Goal: Task Accomplishment & Management: Complete application form

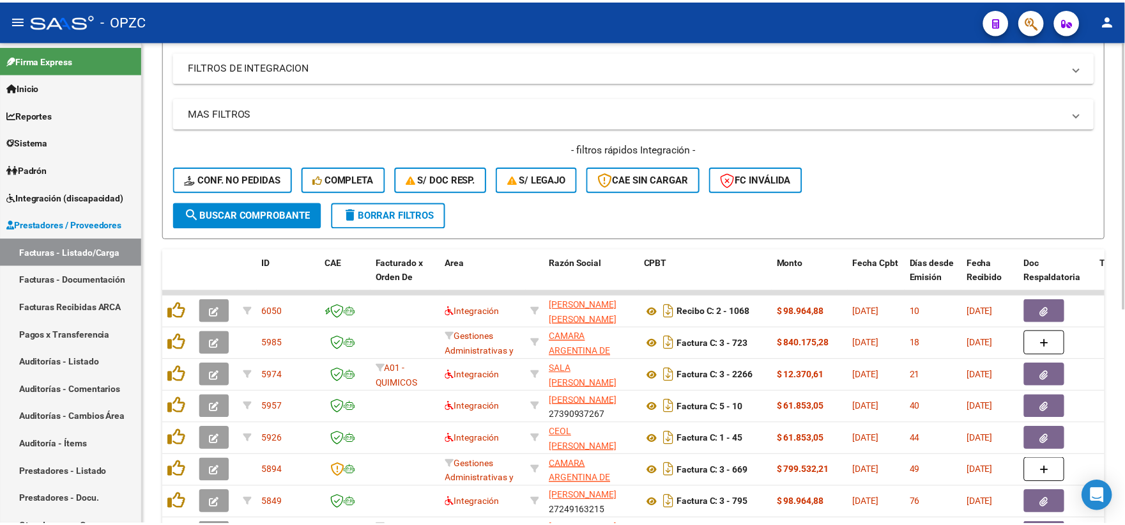
scroll to position [213, 0]
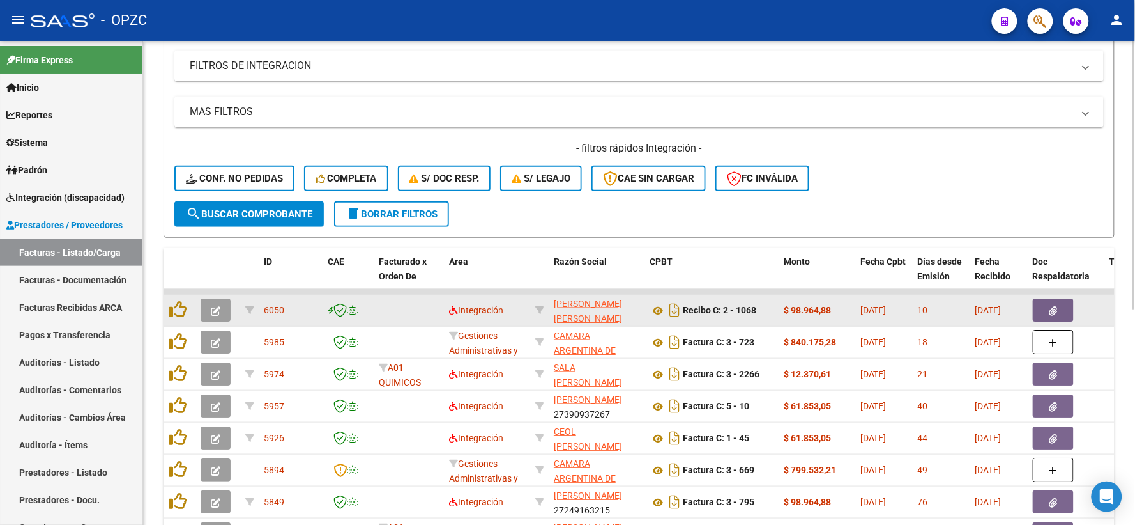
click at [213, 306] on icon "button" at bounding box center [216, 311] width 10 height 10
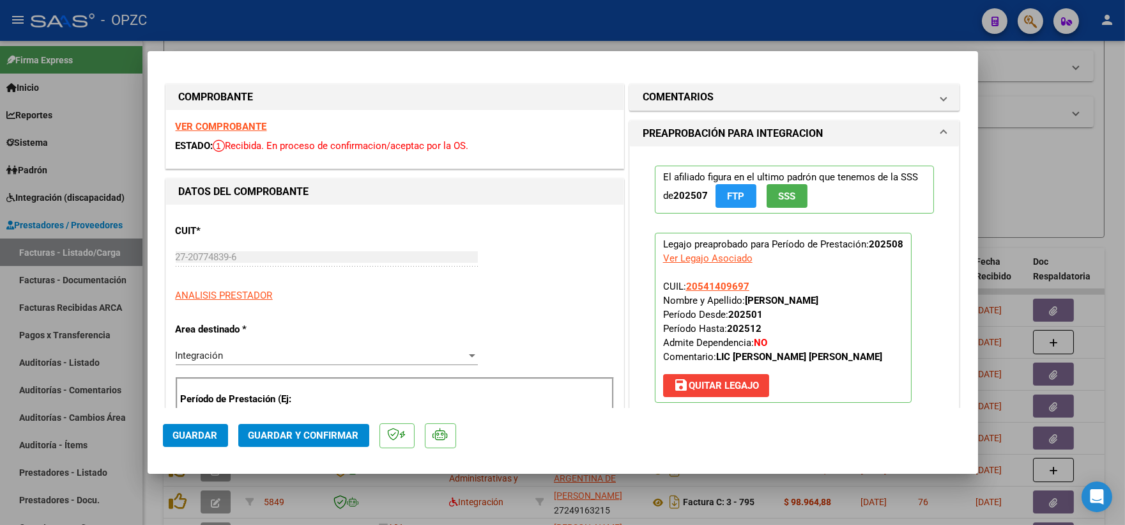
scroll to position [308, 0]
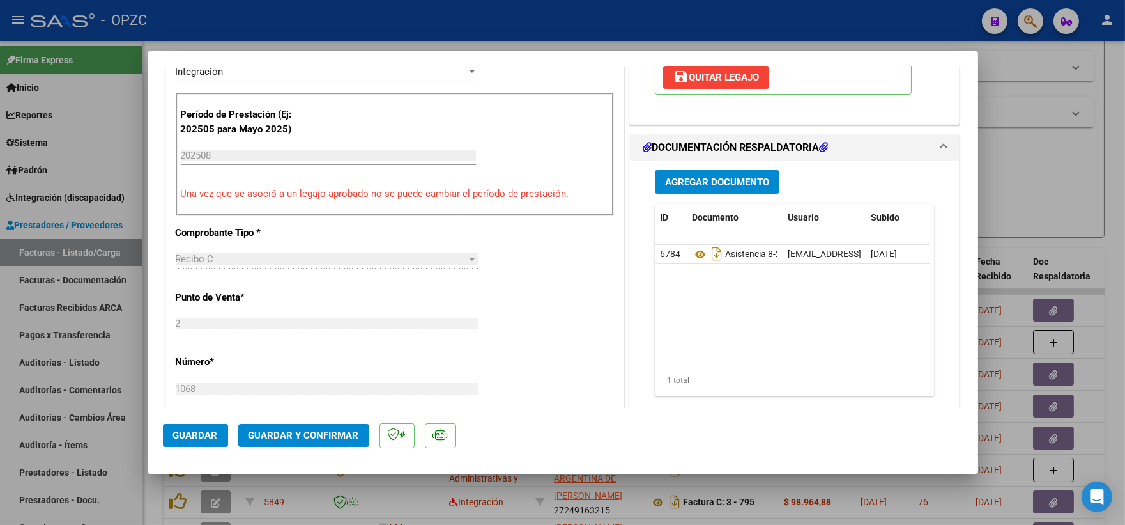
click at [1014, 157] on div at bounding box center [562, 262] width 1125 height 525
type input "$ 0,00"
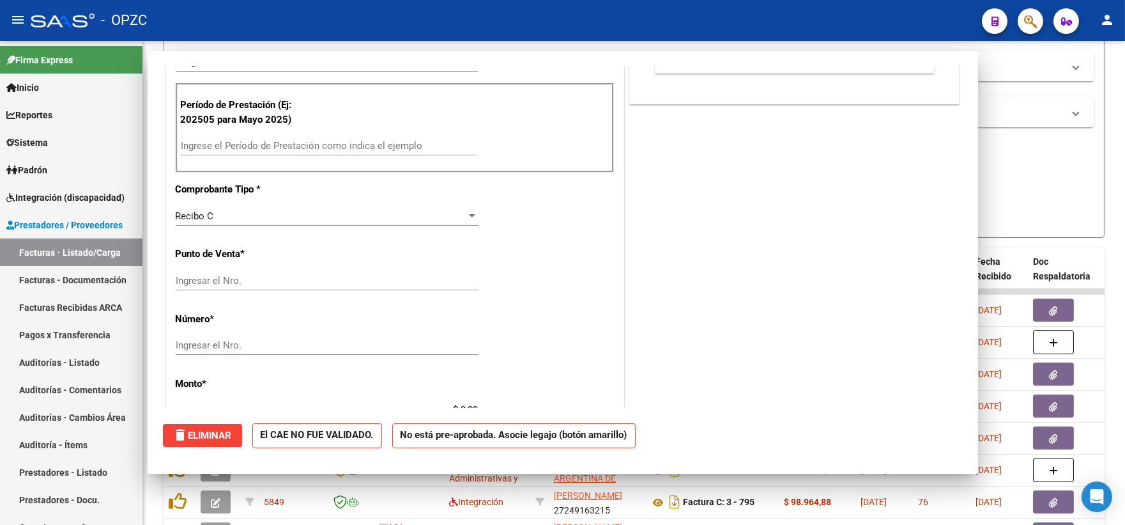
scroll to position [298, 0]
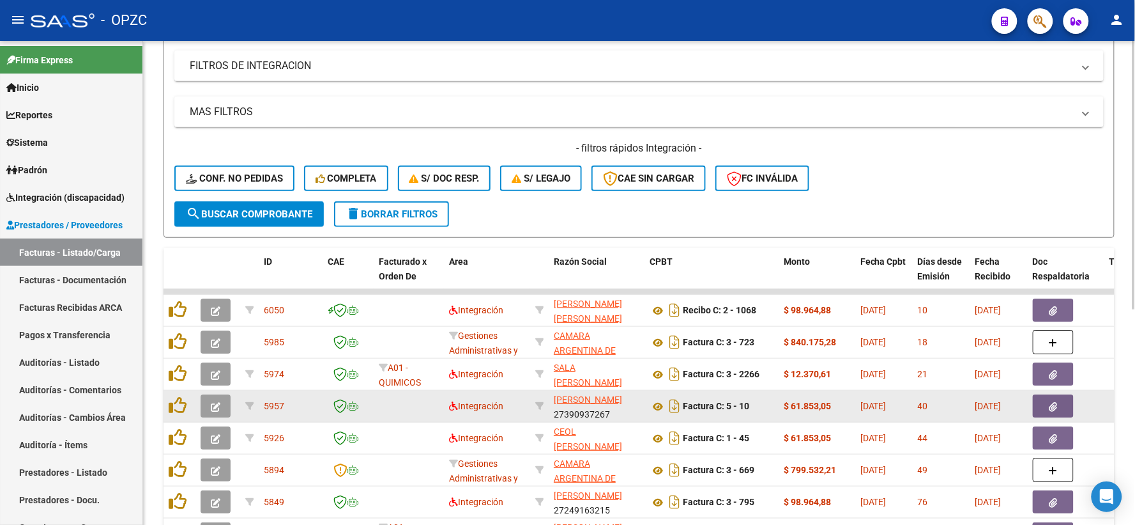
click at [208, 404] on button "button" at bounding box center [216, 405] width 30 height 23
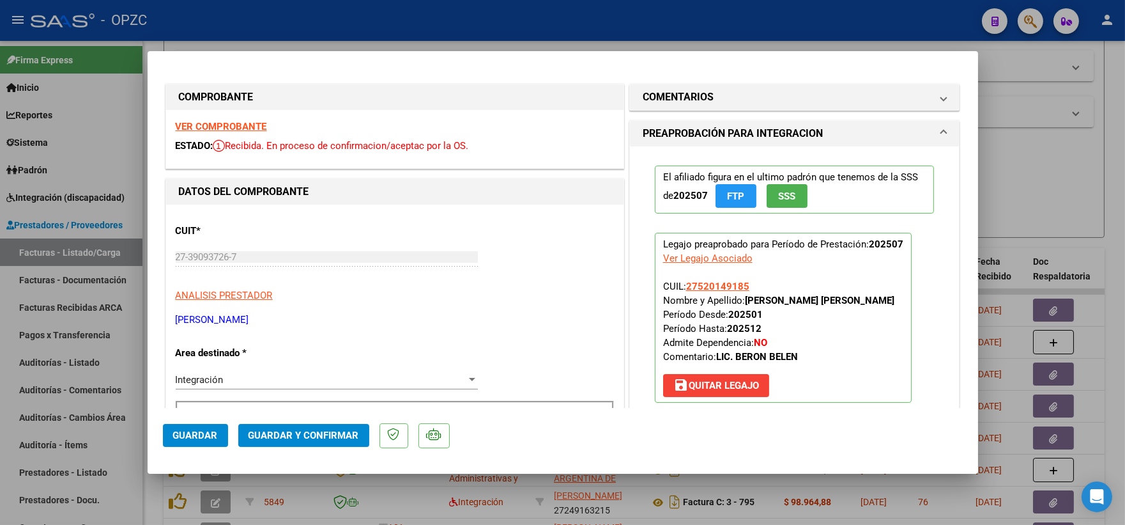
scroll to position [284, 0]
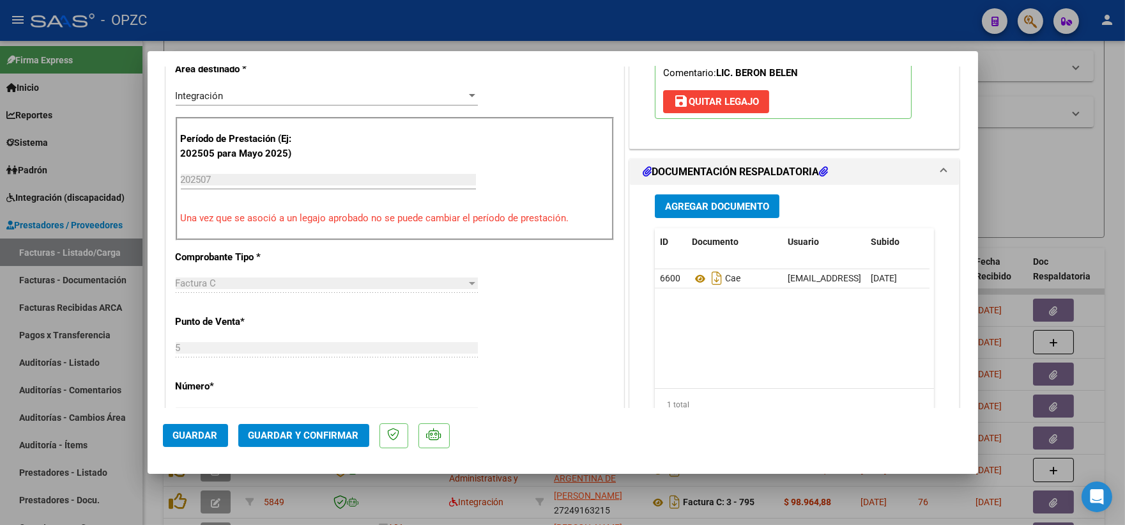
click at [1022, 203] on div at bounding box center [562, 262] width 1125 height 525
type input "$ 0,00"
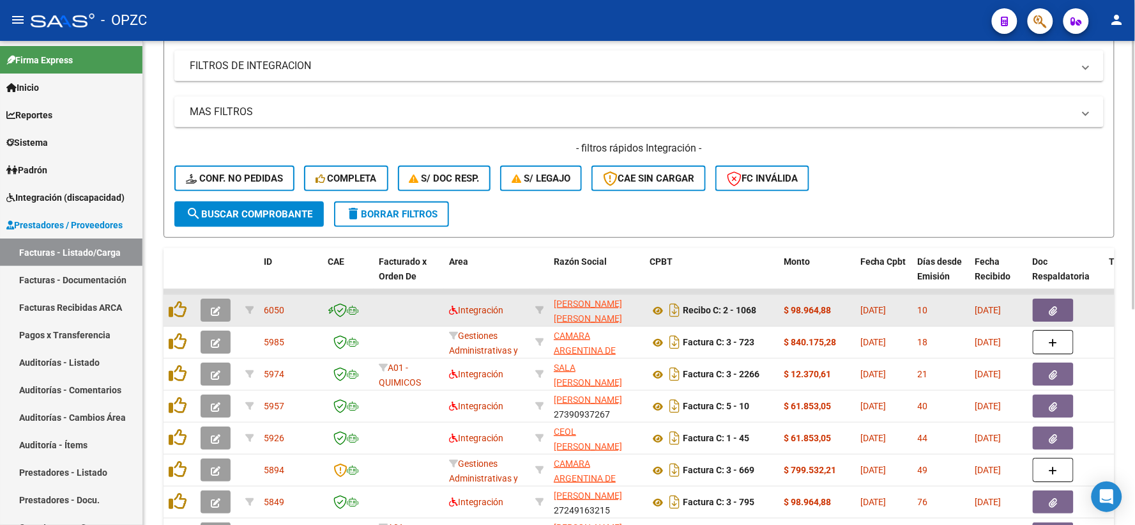
click at [215, 308] on icon "button" at bounding box center [216, 311] width 10 height 10
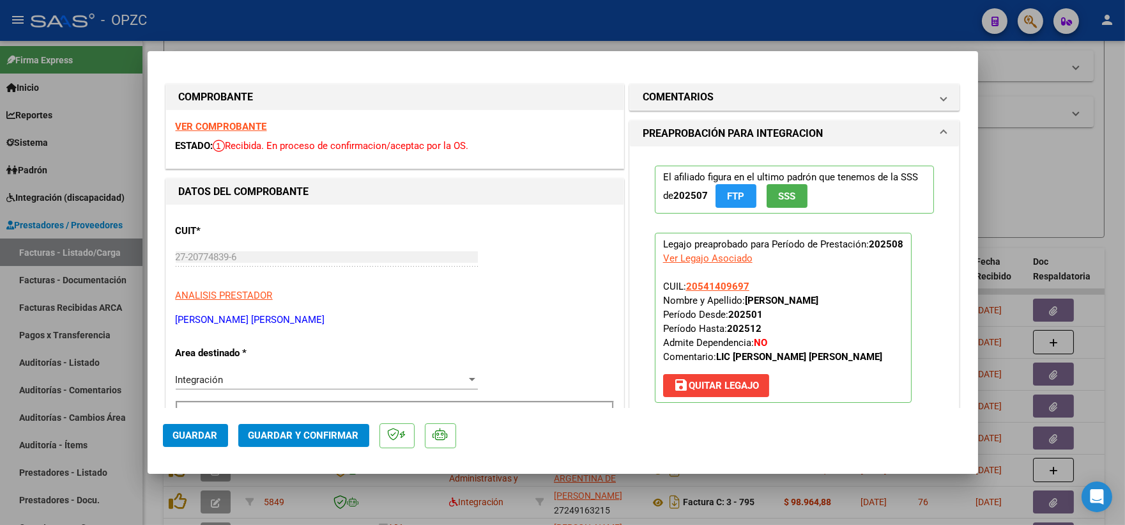
click at [240, 127] on strong "VER COMPROBANTE" at bounding box center [221, 127] width 91 height 12
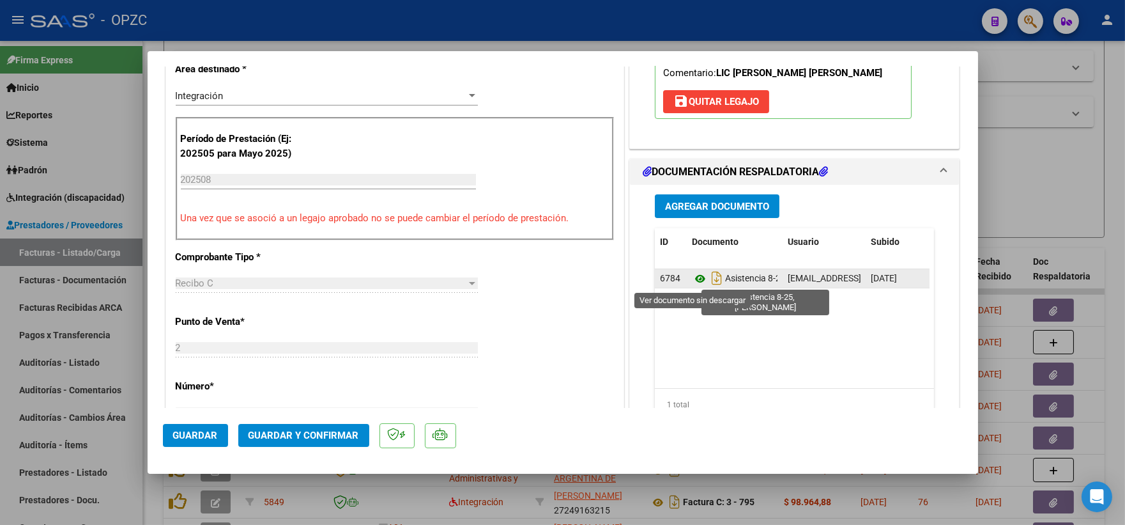
click at [698, 277] on icon at bounding box center [700, 278] width 17 height 15
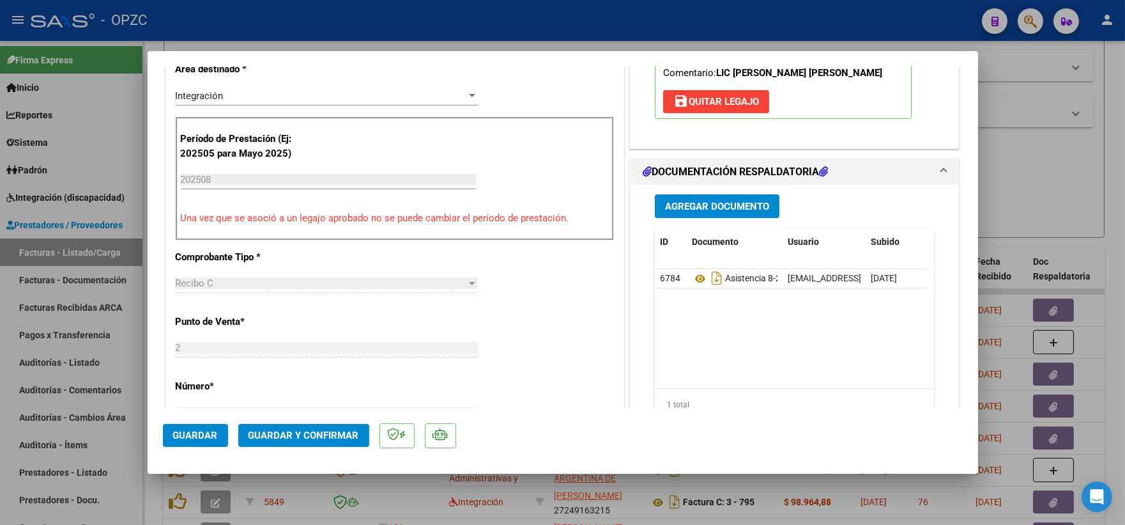
click at [1087, 188] on div at bounding box center [562, 262] width 1125 height 525
type input "$ 0,00"
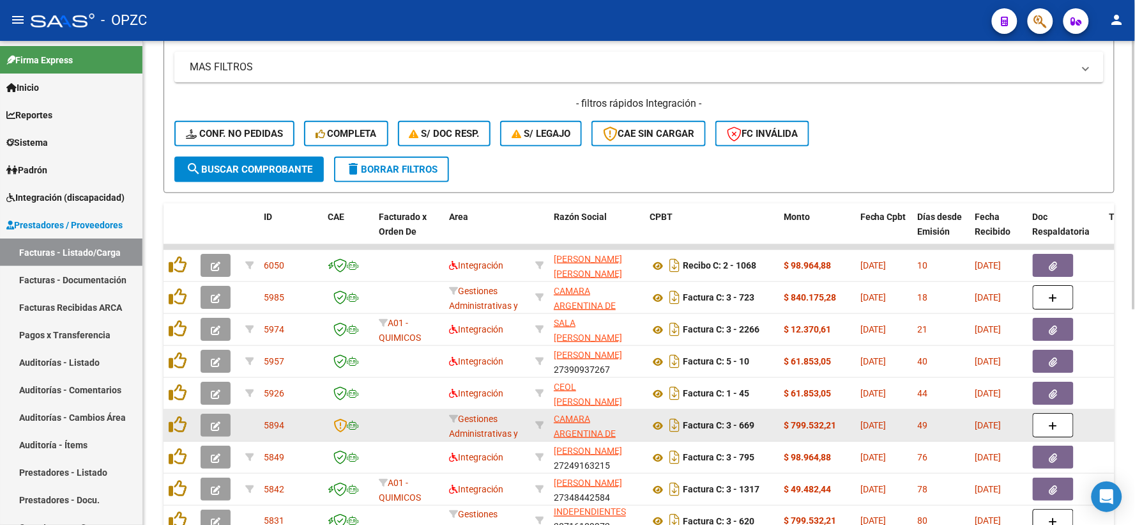
scroll to position [0, 0]
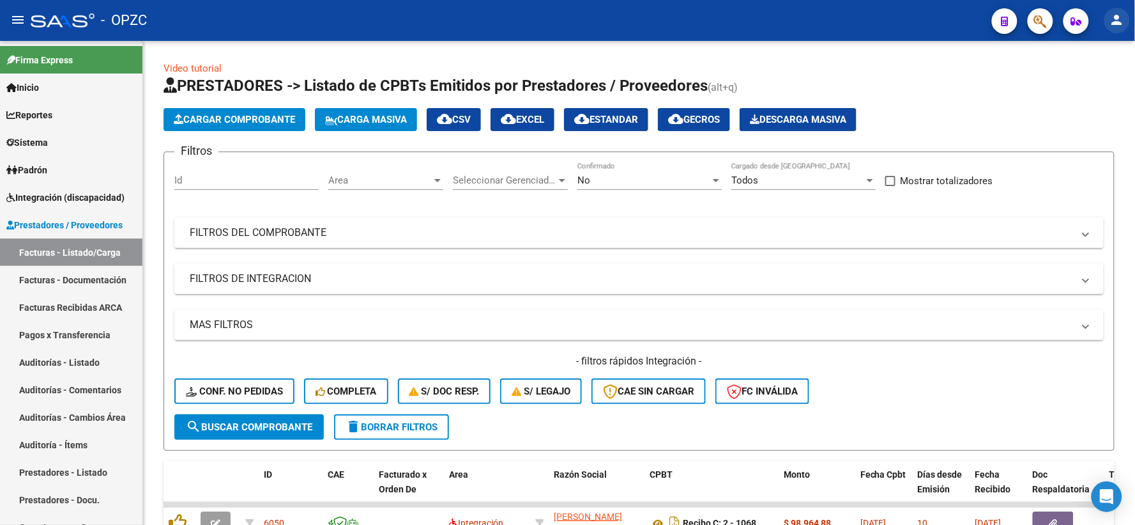
click at [1115, 15] on mat-icon "person" at bounding box center [1117, 19] width 15 height 15
click at [1108, 75] on button "exit_to_app Salir" at bounding box center [1092, 84] width 78 height 31
